Goal: Information Seeking & Learning: Learn about a topic

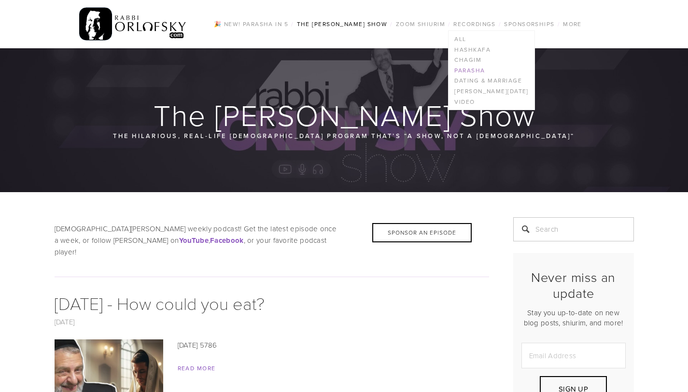
click at [468, 71] on link "Parasha" at bounding box center [490, 70] width 85 height 11
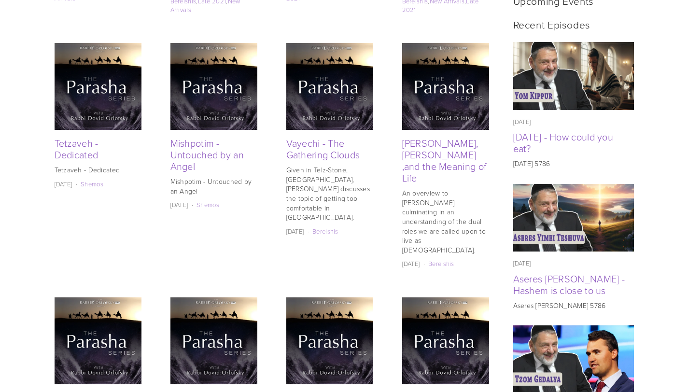
scroll to position [450, 0]
